Goal: Navigation & Orientation: Find specific page/section

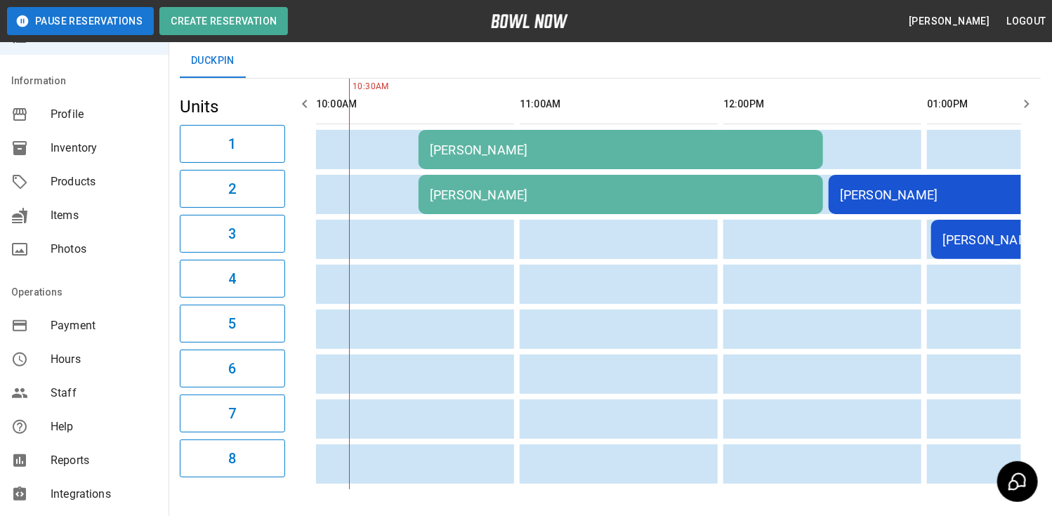
scroll to position [211, 0]
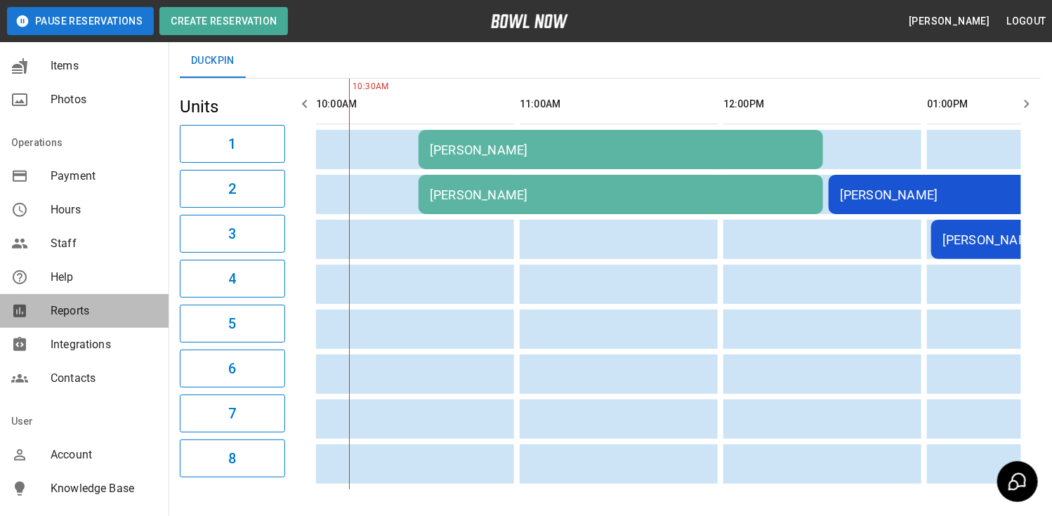
click at [91, 311] on span "Reports" at bounding box center [104, 311] width 107 height 17
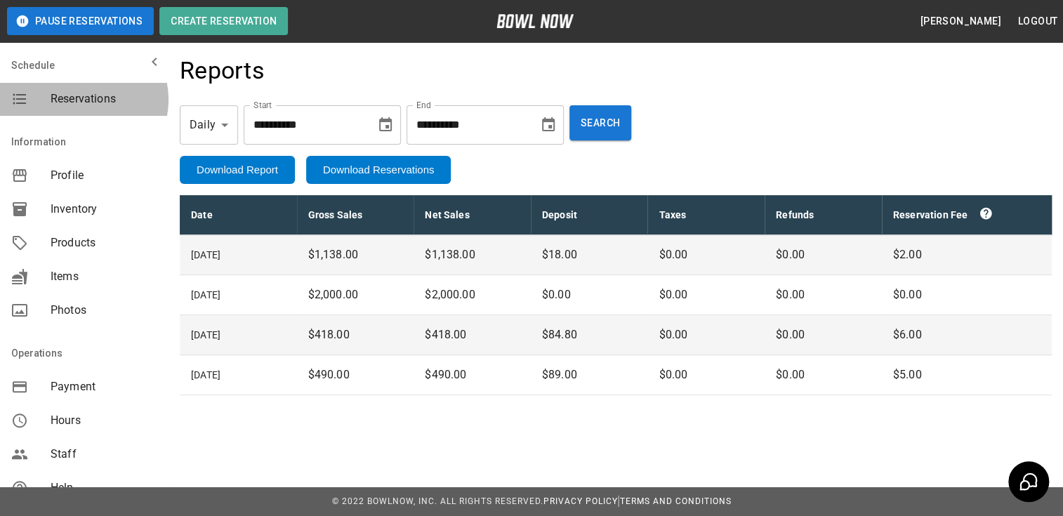
click at [83, 99] on span "Reservations" at bounding box center [104, 99] width 107 height 17
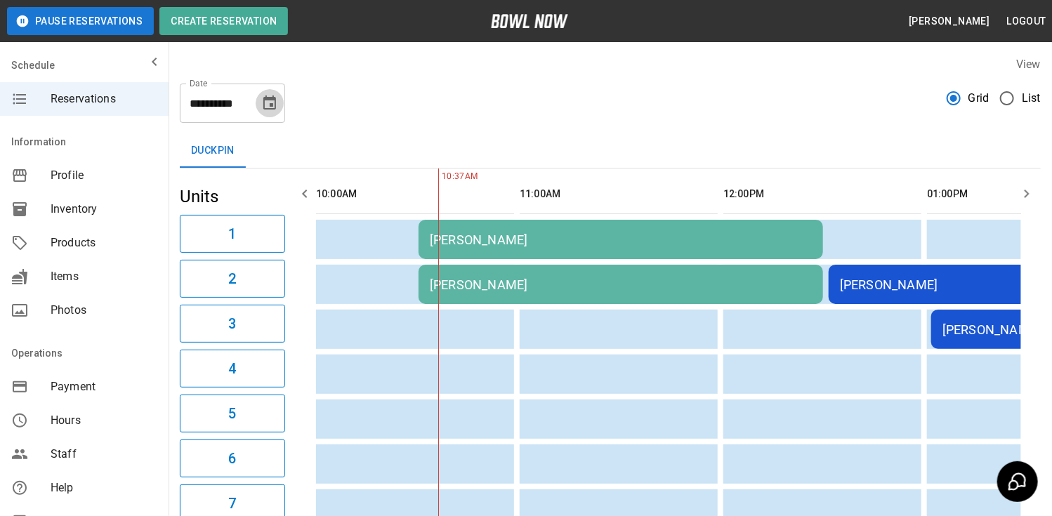
click at [263, 103] on icon "Choose date, selected date is Sep 27, 2025" at bounding box center [269, 103] width 17 height 17
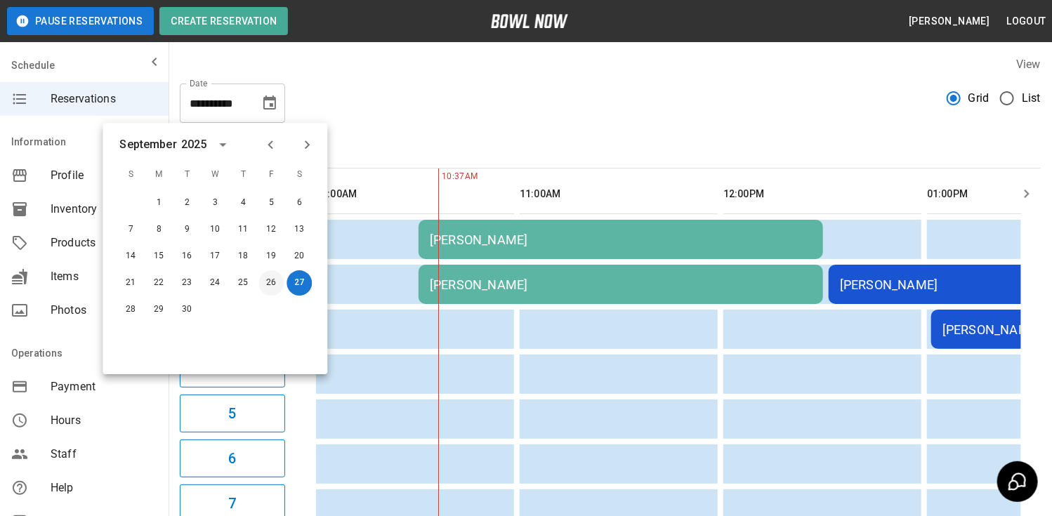
click at [268, 284] on button "26" at bounding box center [270, 282] width 25 height 25
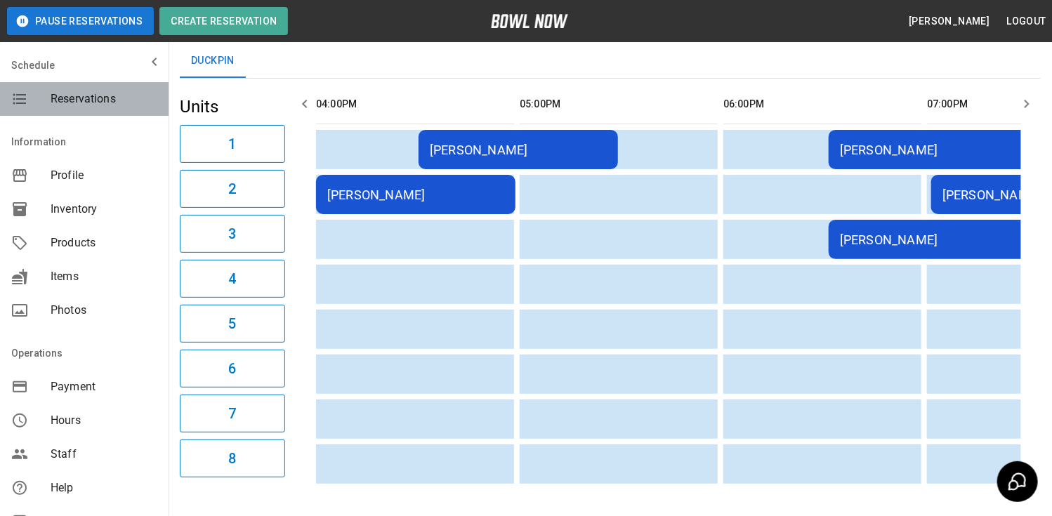
click at [93, 103] on span "Reservations" at bounding box center [104, 99] width 107 height 17
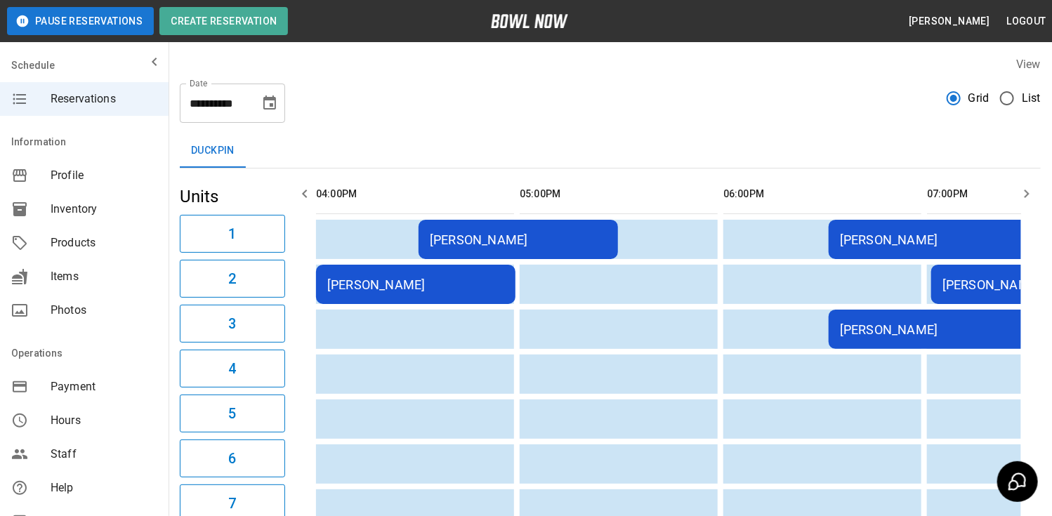
click at [271, 103] on icon "Choose date, selected date is Sep 26, 2025" at bounding box center [269, 103] width 17 height 17
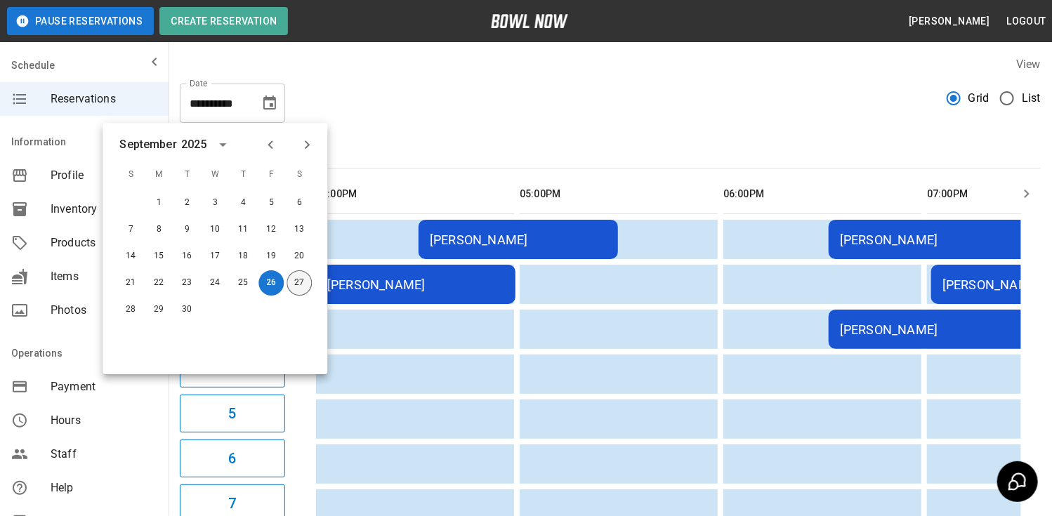
click at [302, 284] on button "27" at bounding box center [299, 282] width 25 height 25
type input "**********"
